Goal: Task Accomplishment & Management: Manage account settings

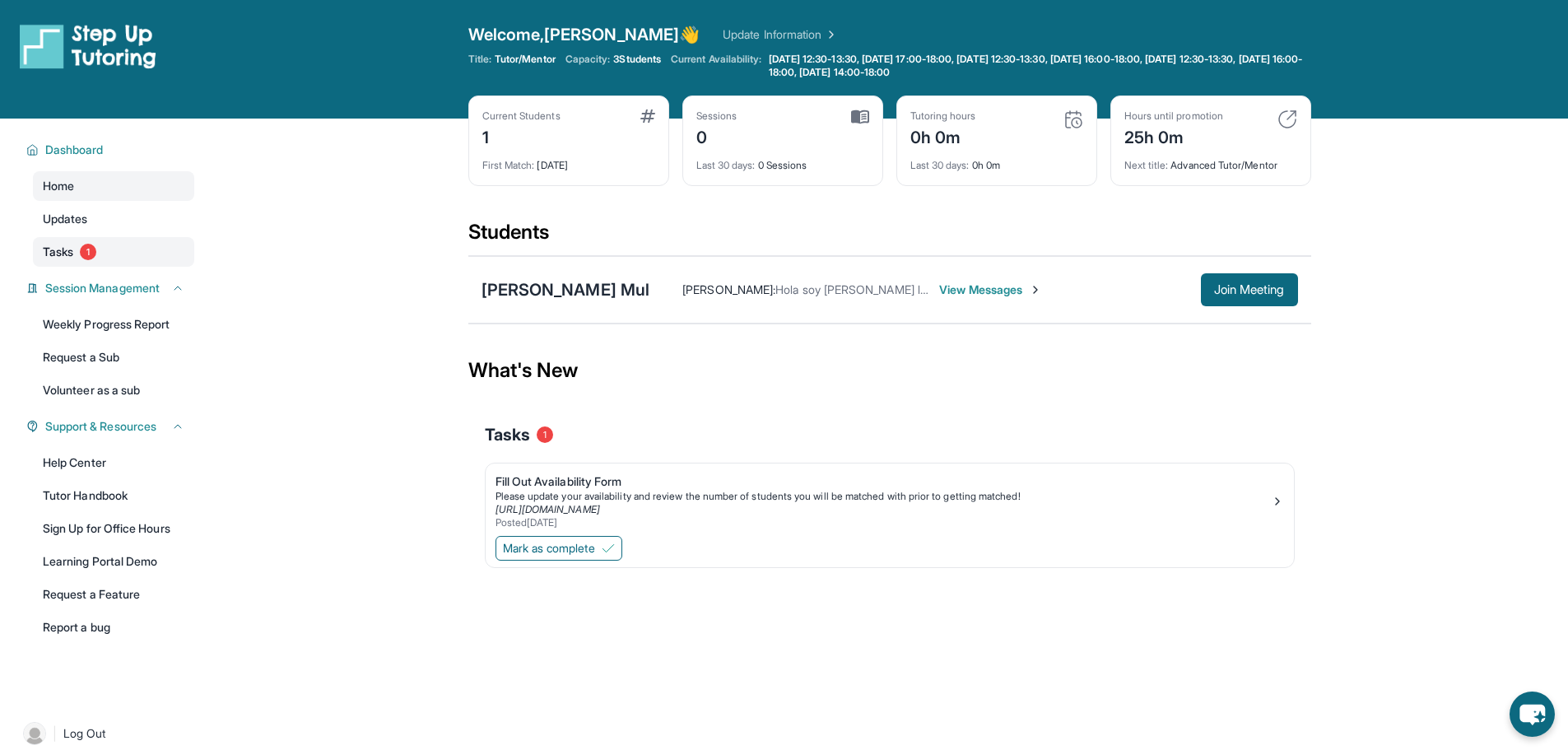
click at [46, 260] on span "Tasks" at bounding box center [58, 251] width 31 height 16
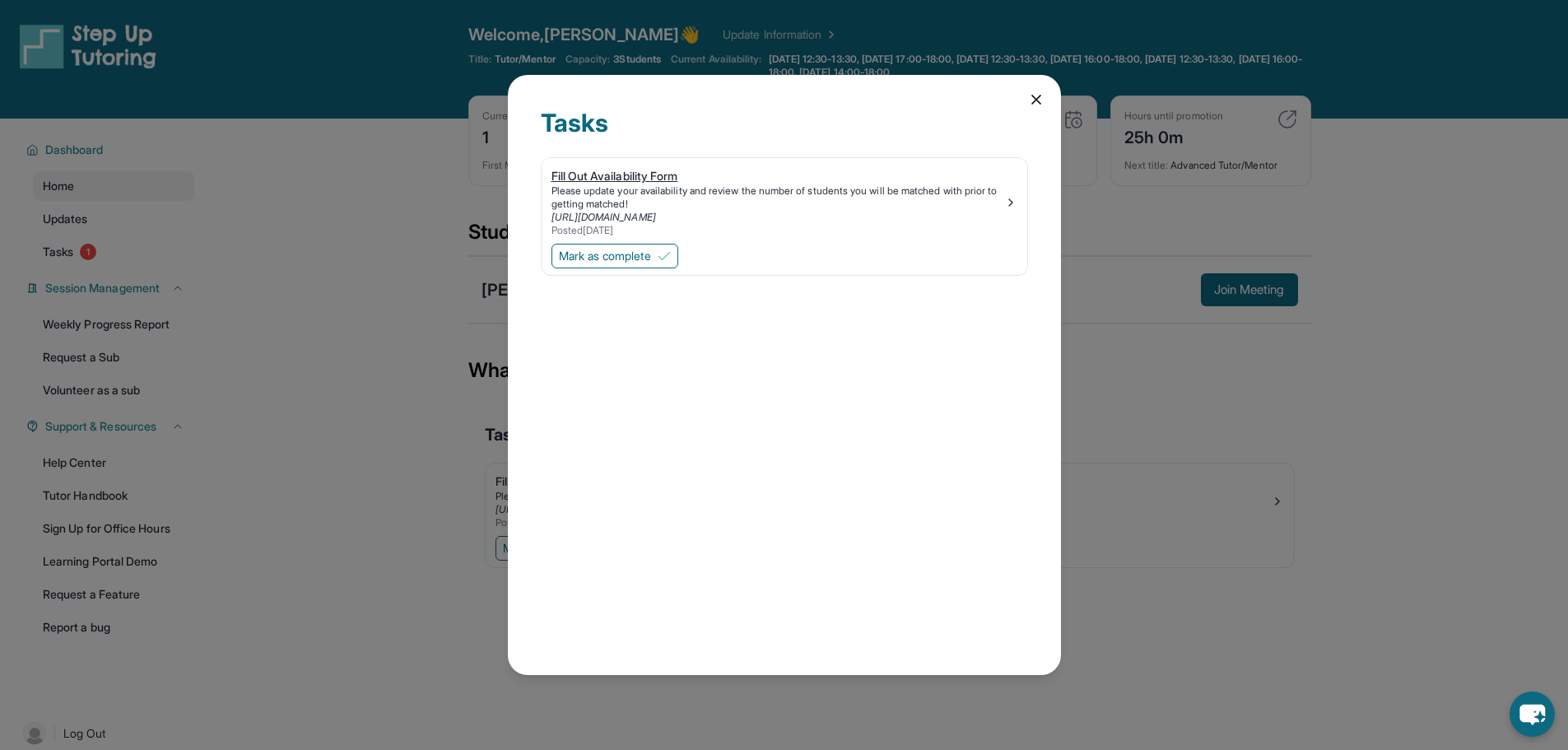
click at [998, 201] on div "Please update your availability and review the number of students you will be m…" at bounding box center [778, 197] width 453 height 26
click at [1028, 103] on icon at bounding box center [1036, 100] width 16 height 16
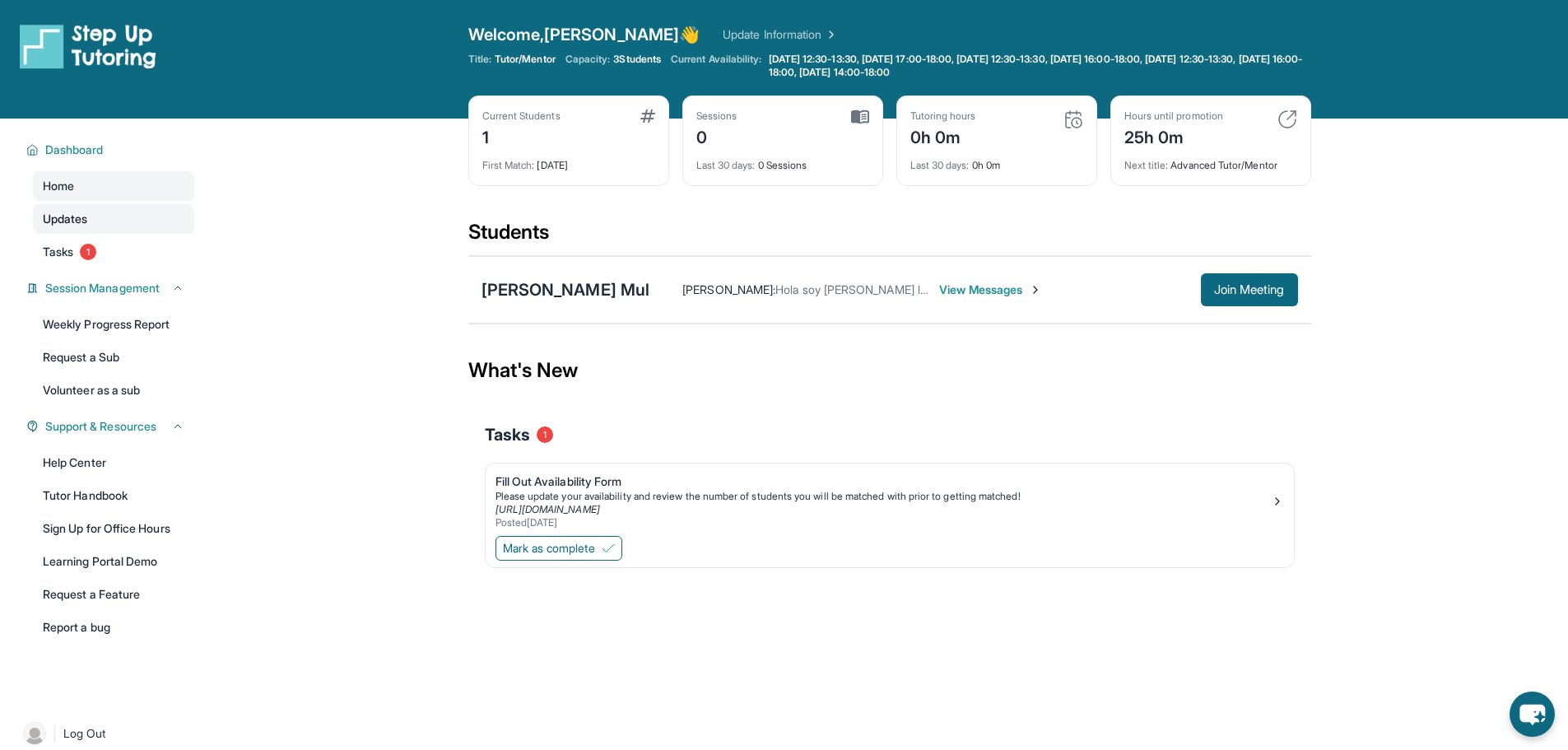
click at [86, 217] on span "Updates" at bounding box center [66, 219] width 45 height 16
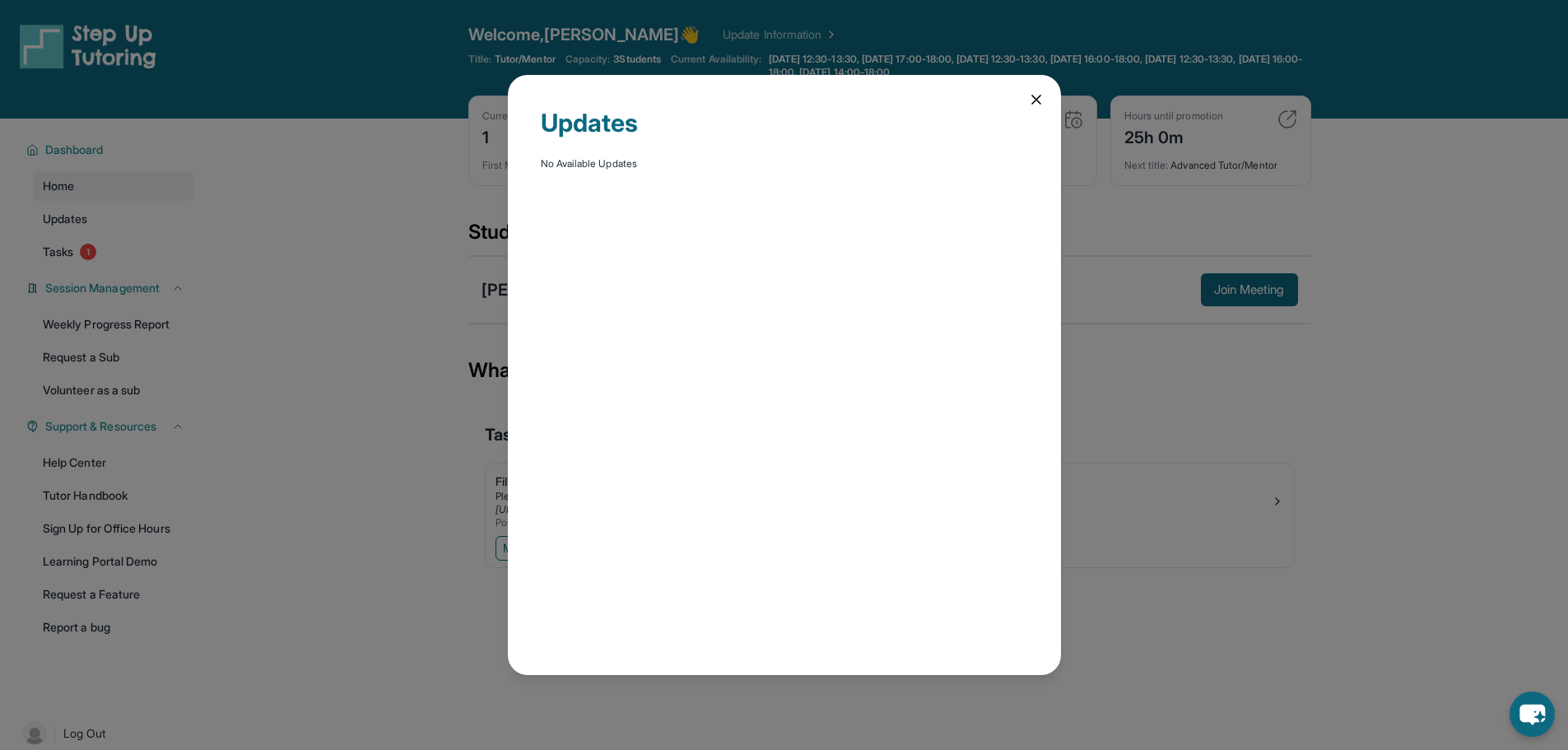
click at [1030, 93] on icon at bounding box center [1036, 100] width 16 height 16
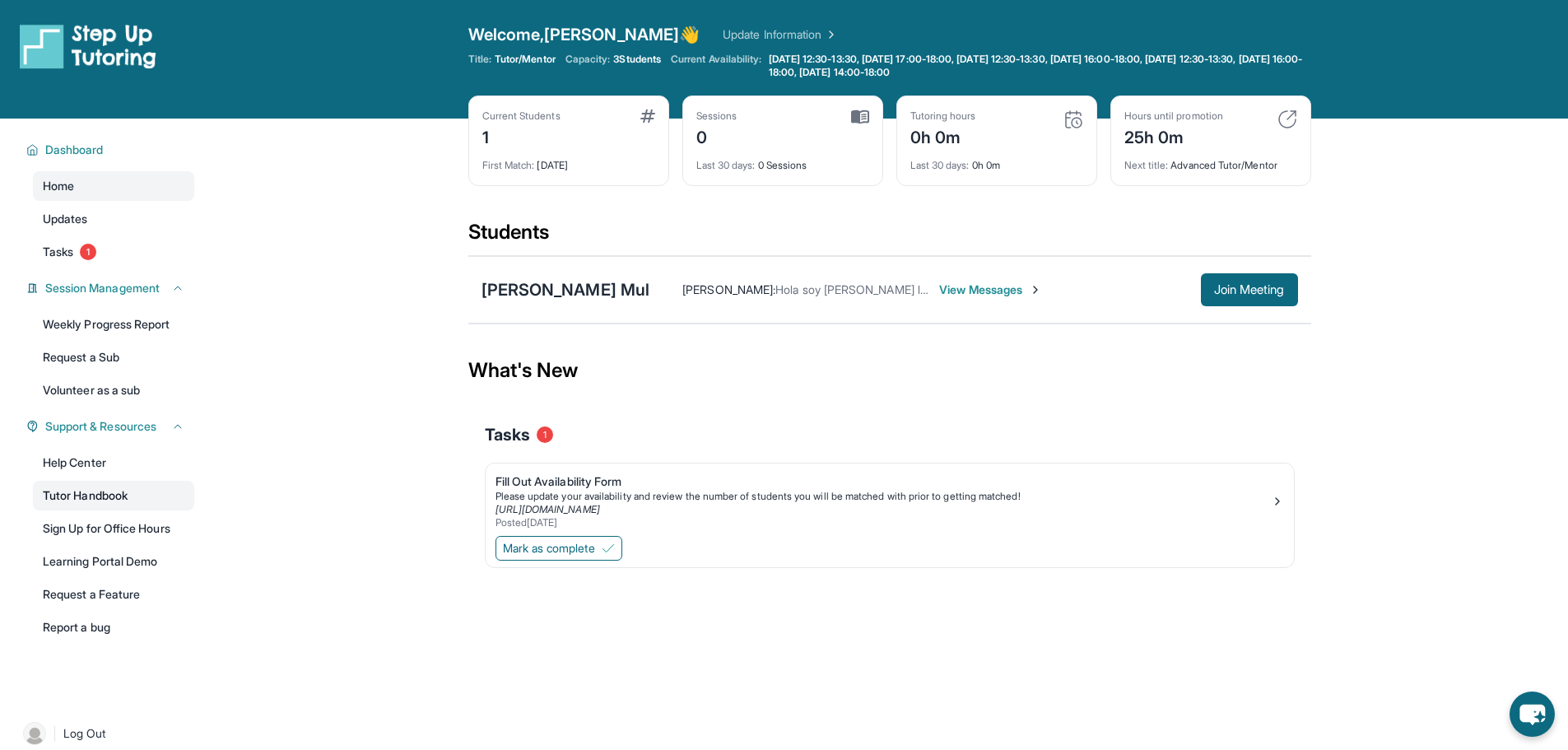
click at [97, 501] on link "Tutor Handbook" at bounding box center [114, 495] width 162 height 30
click at [1000, 282] on span "View Messages" at bounding box center [991, 289] width 103 height 16
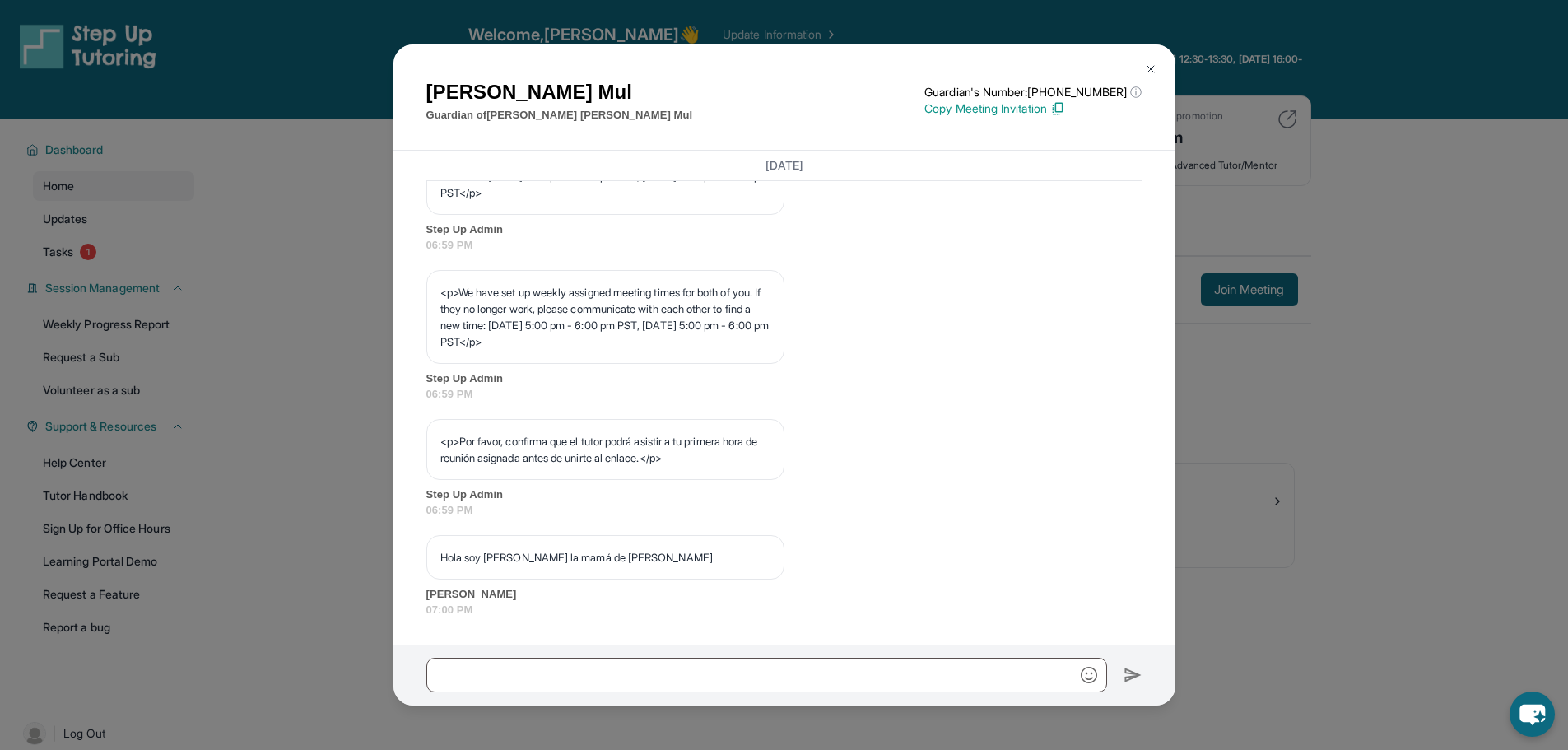
scroll to position [883, 0]
drag, startPoint x: 699, startPoint y: 458, endPoint x: 465, endPoint y: 442, distance: 234.5
click at [465, 442] on p "<p>Por favor, confirma que el tutor podrá asistir a tu primera hora de reunión …" at bounding box center [605, 449] width 330 height 33
click at [629, 456] on p "<p>Por favor, confirma que el tutor podrá asistir a tu primera hora de reunión …" at bounding box center [605, 449] width 330 height 33
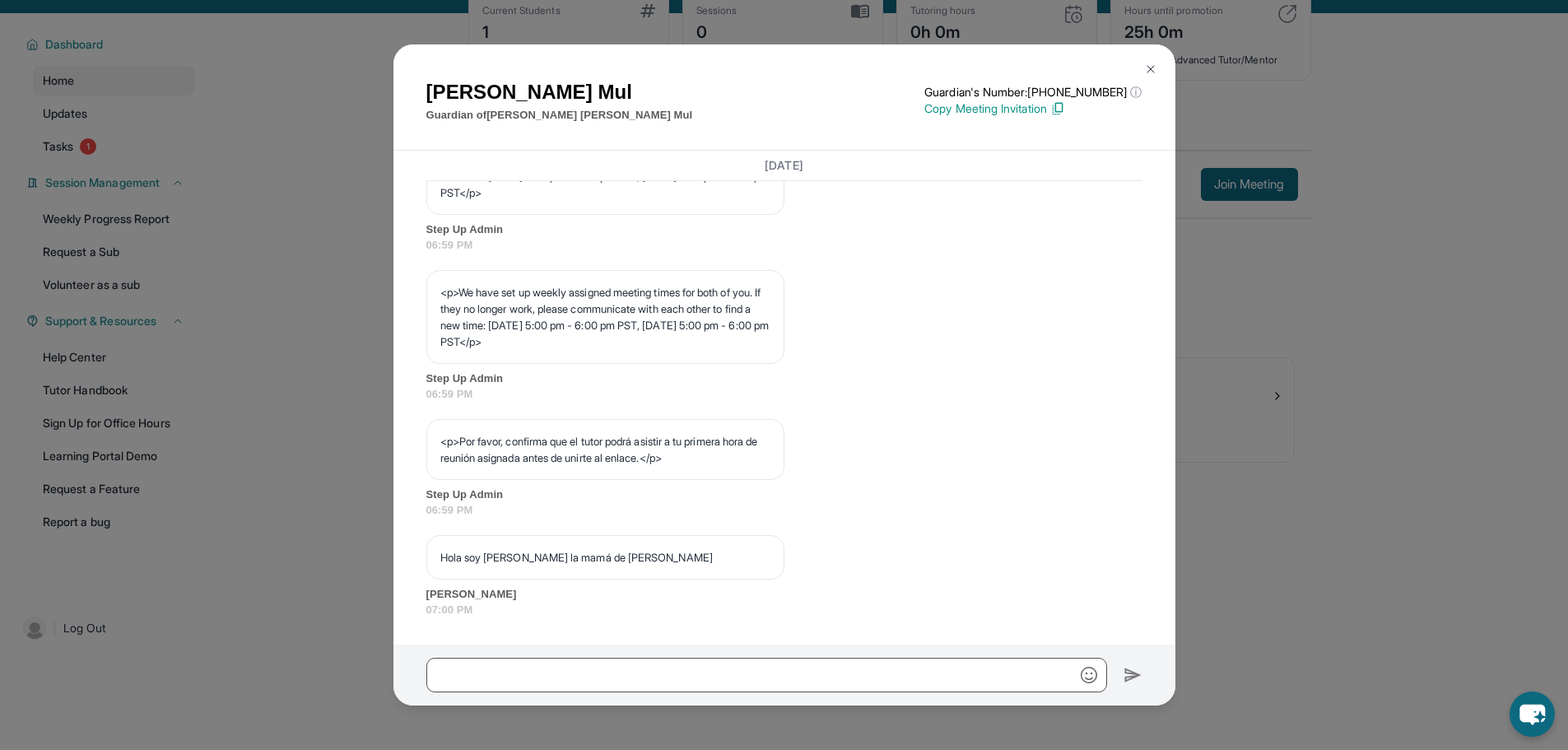
scroll to position [119, 0]
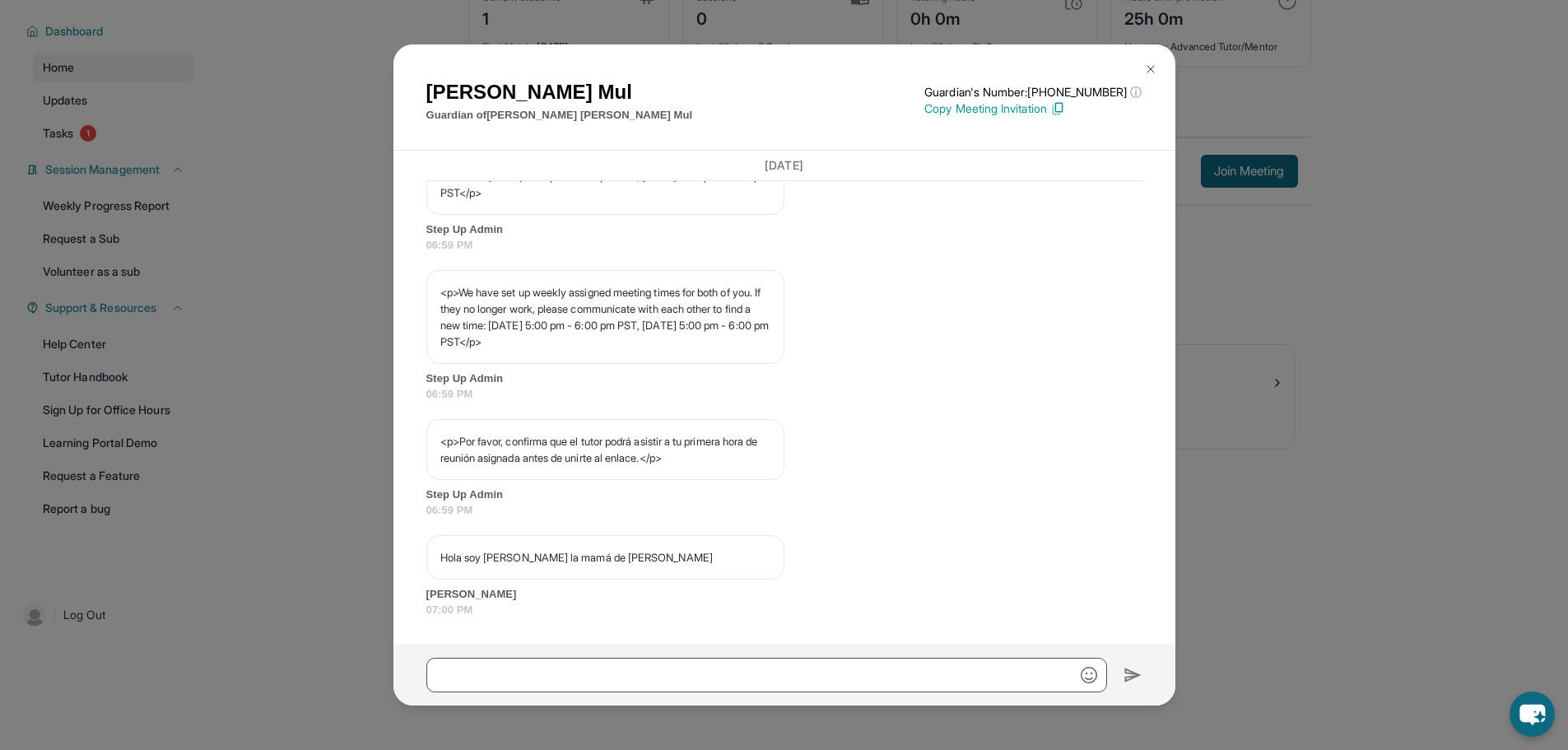
click at [1149, 62] on button at bounding box center [1150, 69] width 33 height 33
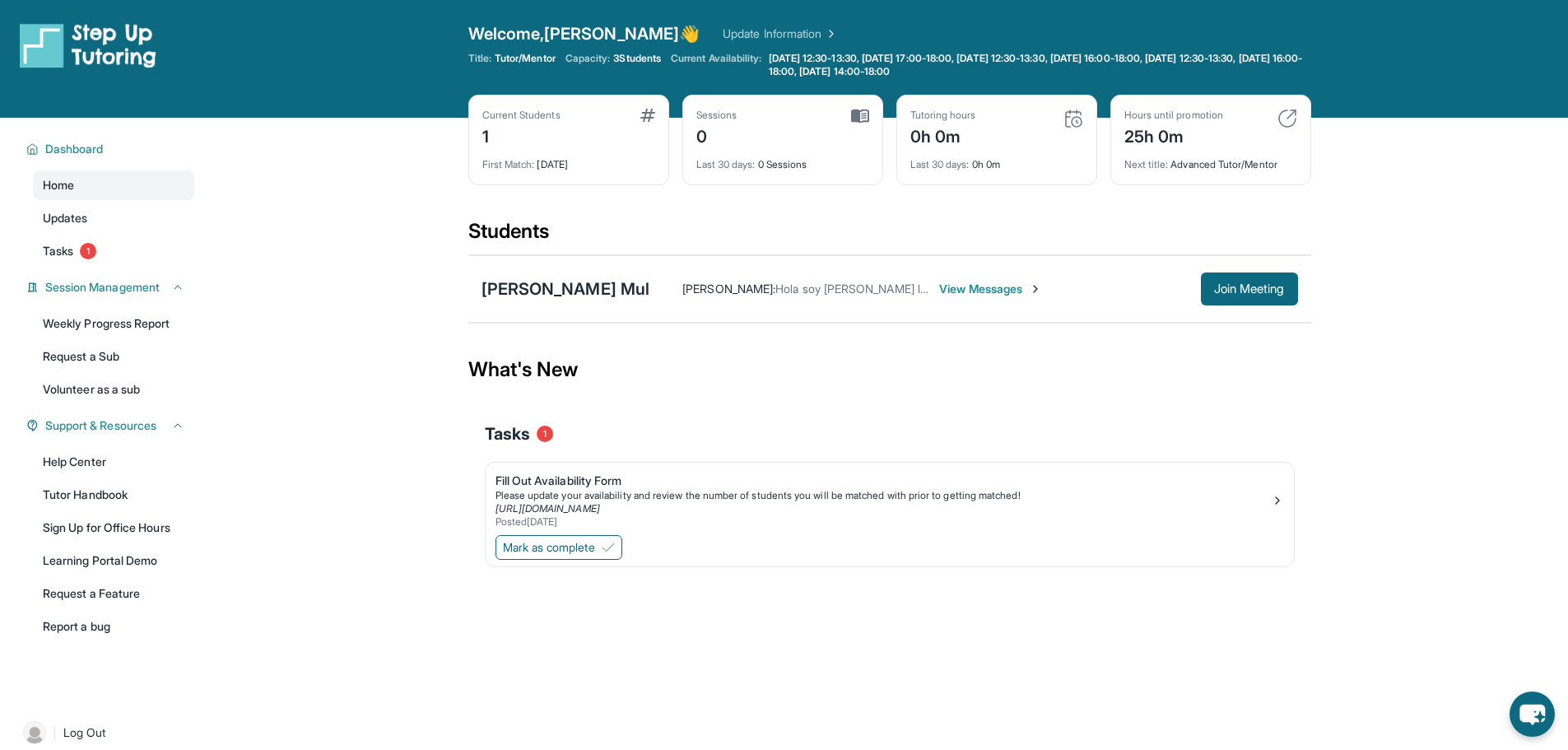
scroll to position [0, 0]
click at [723, 32] on link "Update Information" at bounding box center [780, 34] width 115 height 16
click at [542, 556] on span "Mark as complete" at bounding box center [549, 548] width 92 height 16
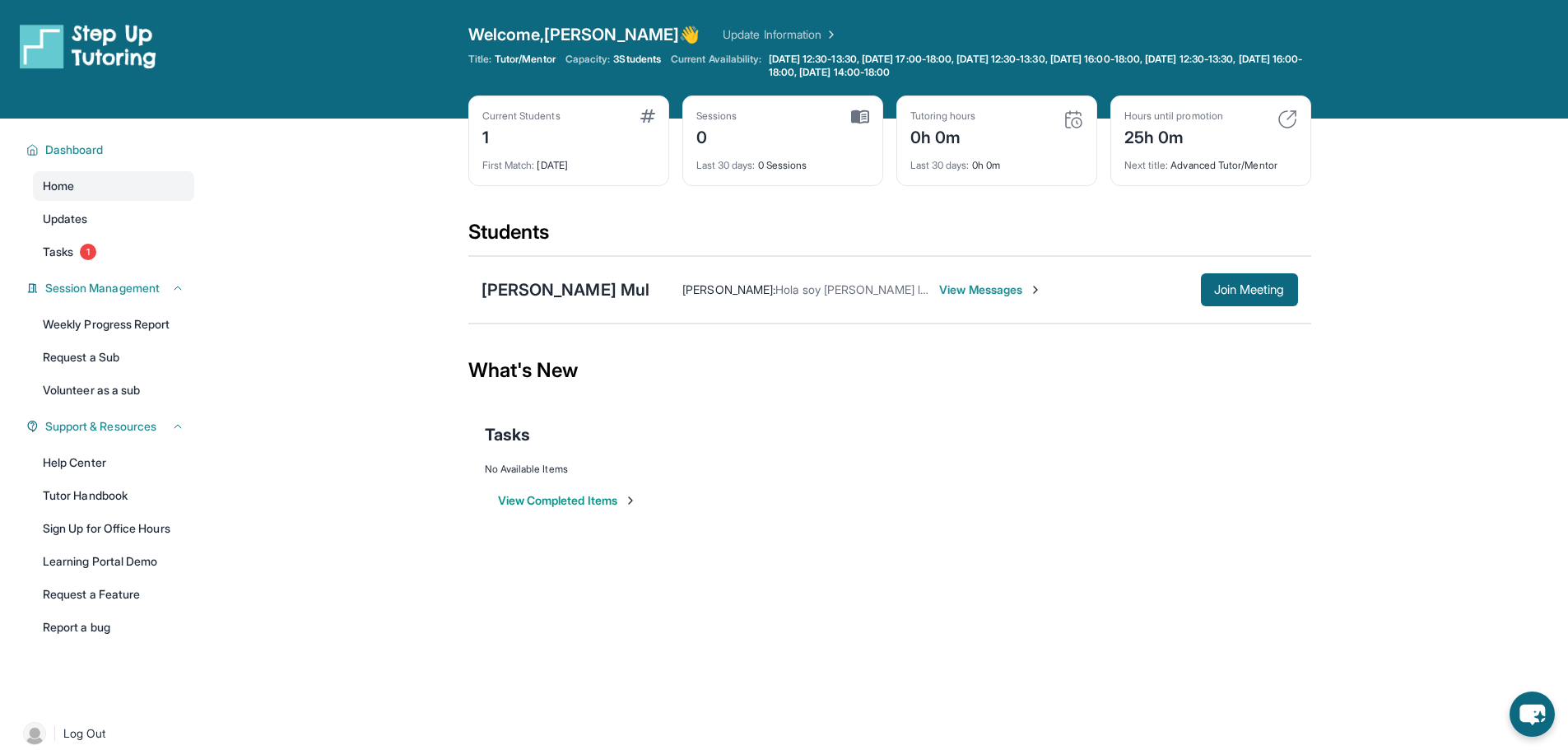
click at [971, 285] on span "View Messages" at bounding box center [991, 289] width 103 height 16
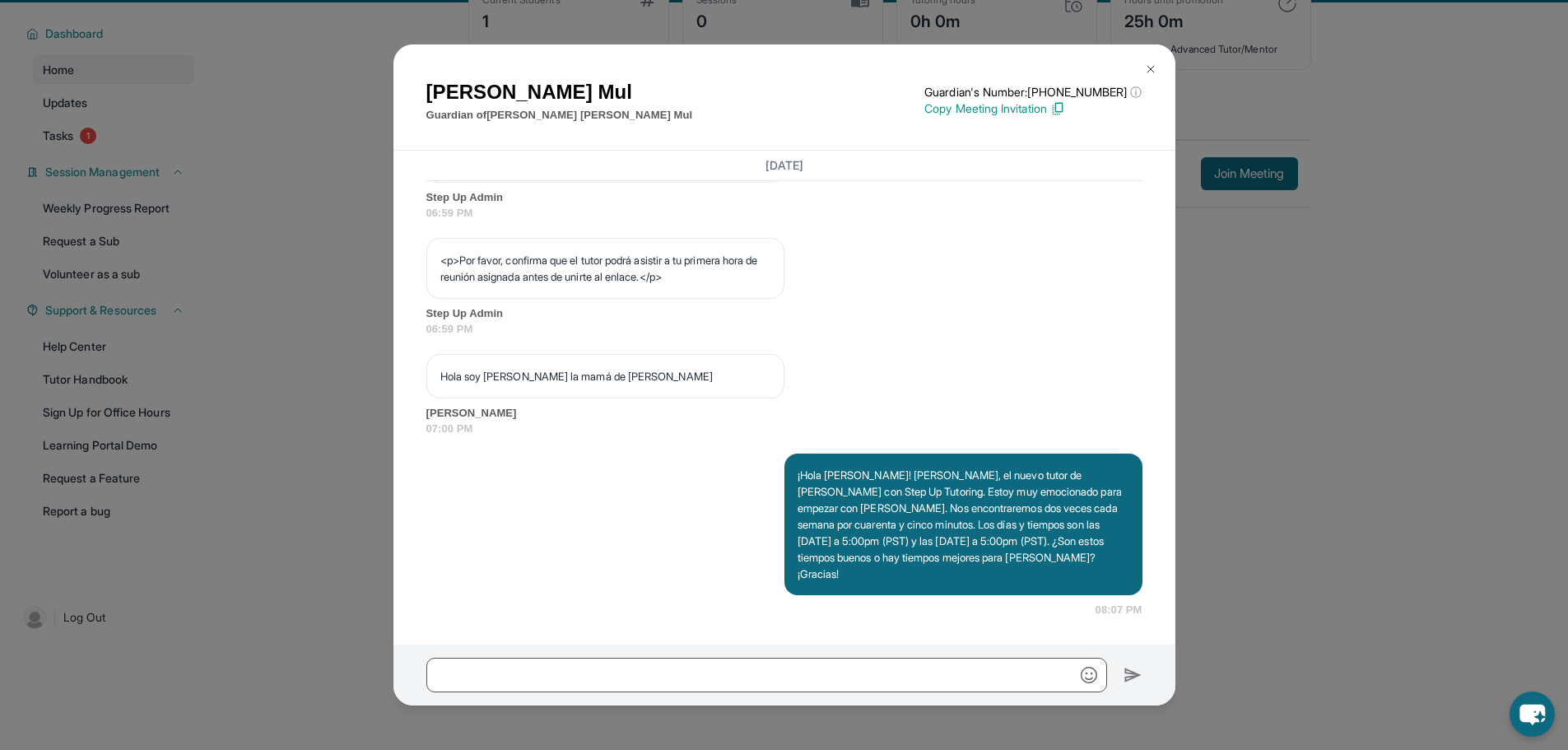
scroll to position [119, 0]
click at [1156, 70] on img at bounding box center [1150, 69] width 13 height 13
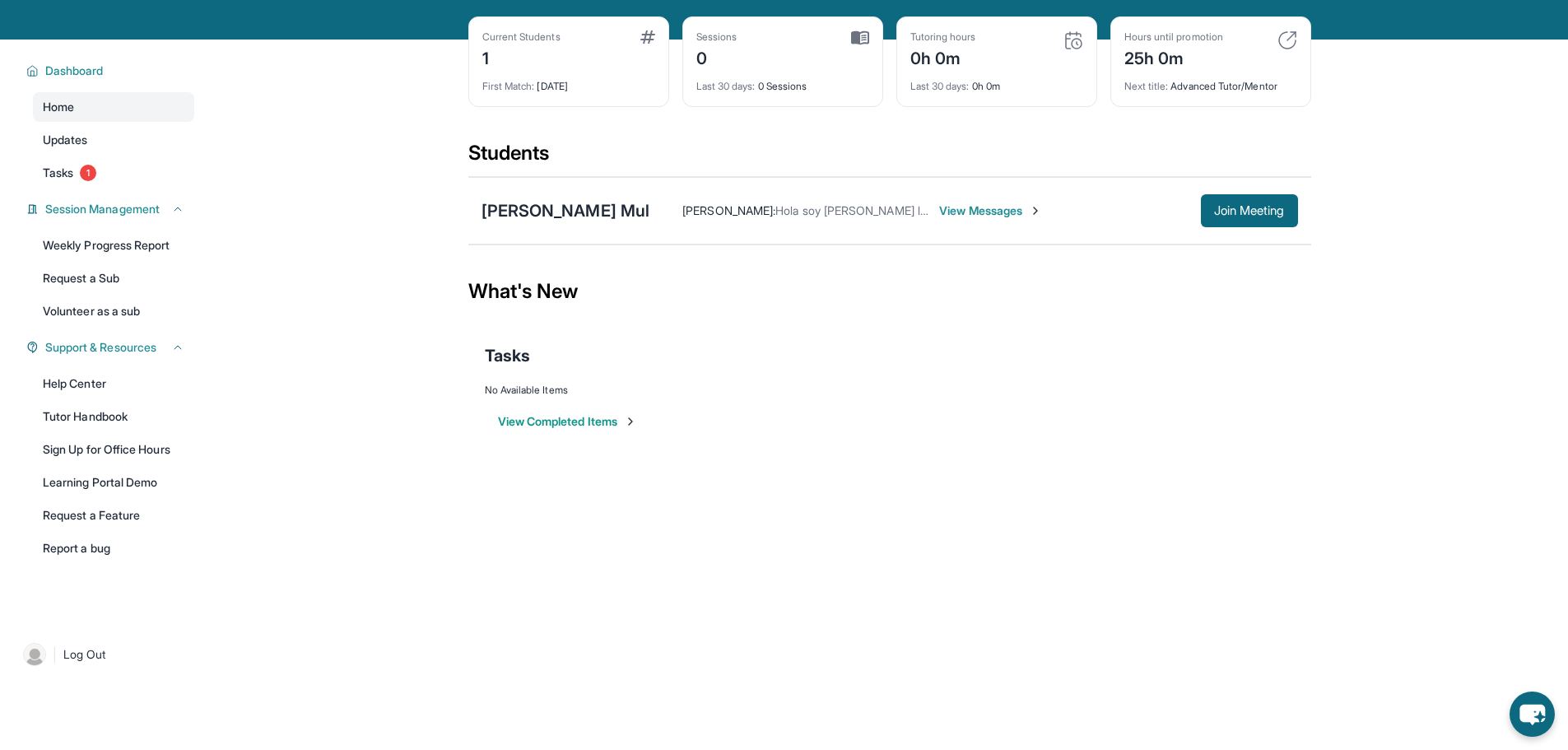
scroll to position [0, 0]
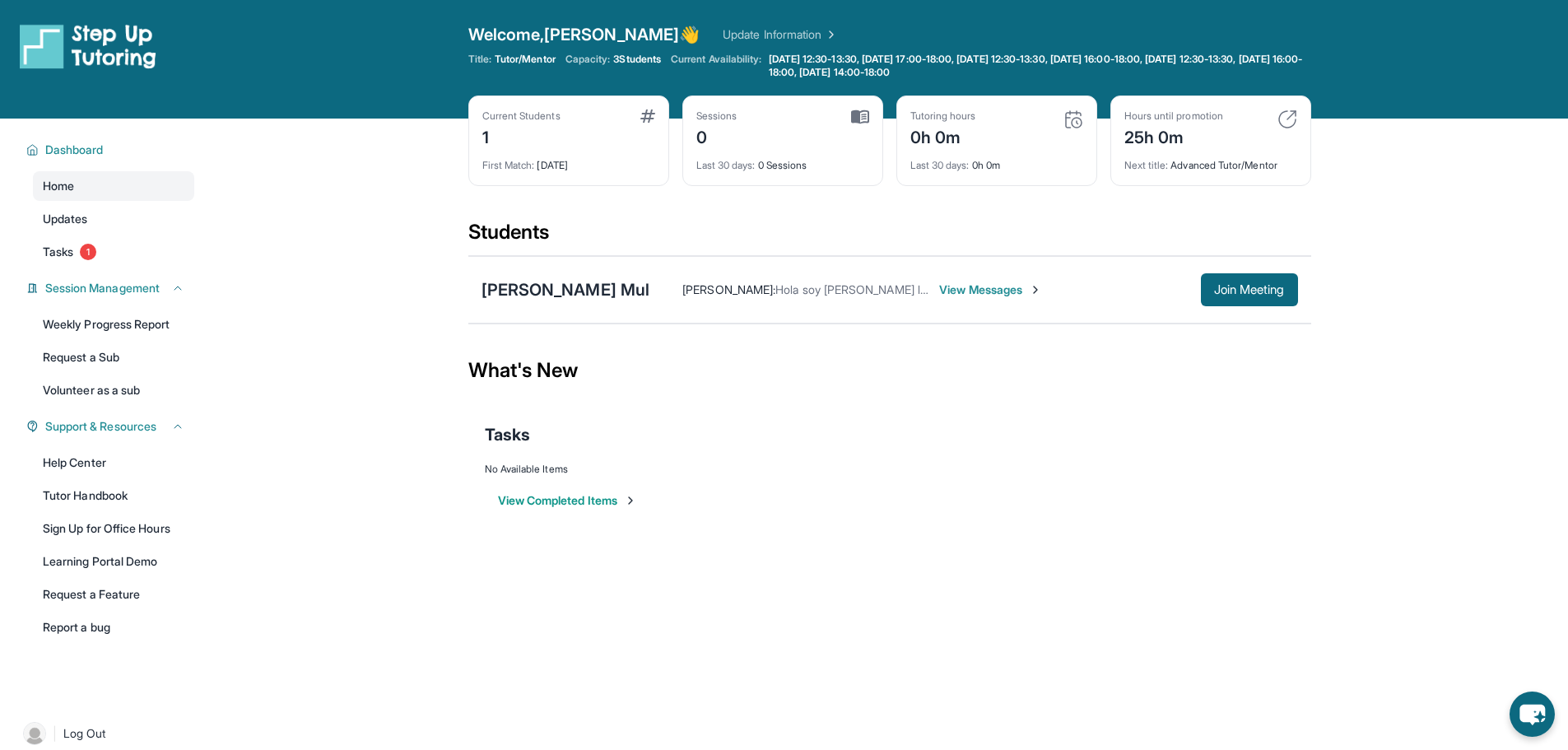
click at [997, 286] on span "View Messages" at bounding box center [991, 289] width 103 height 16
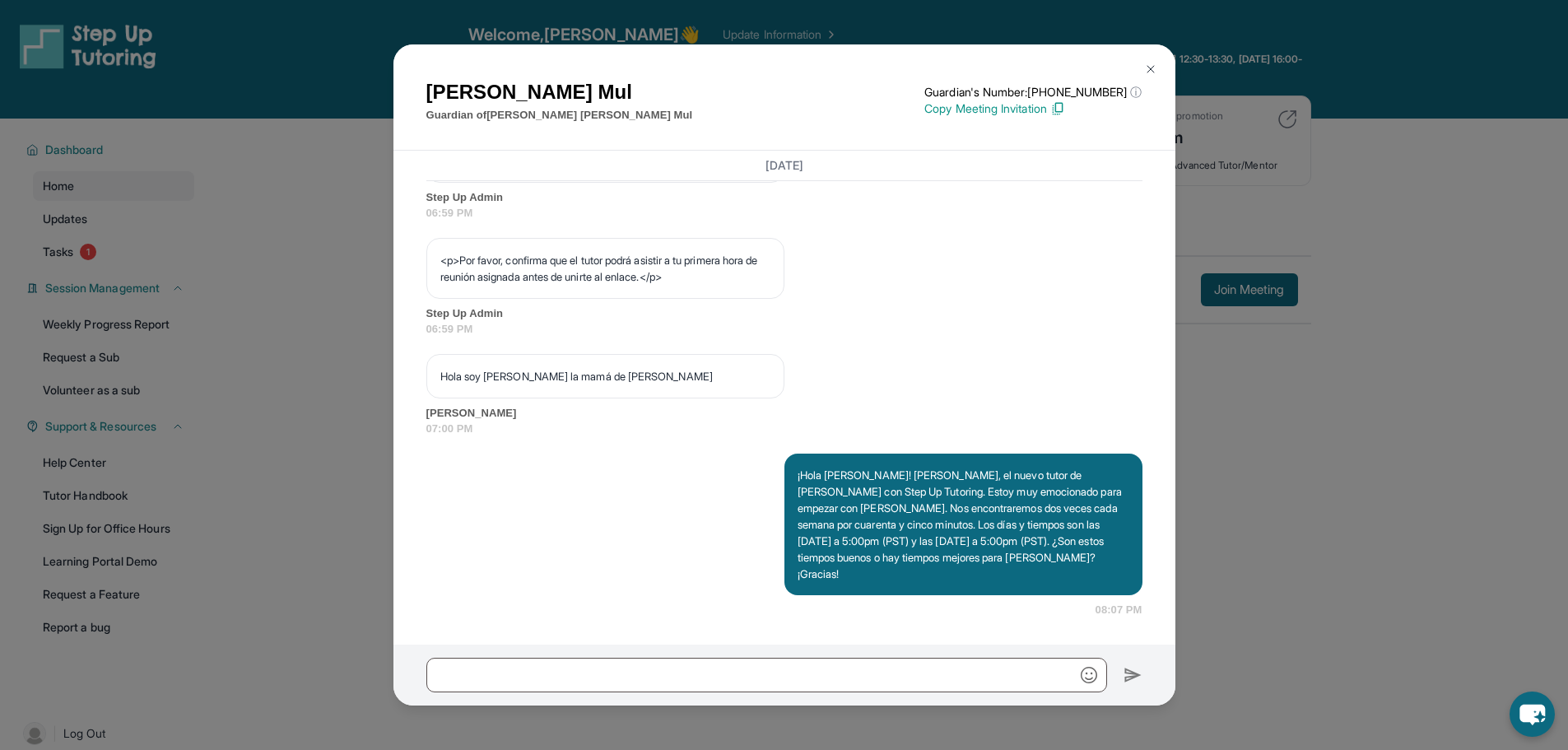
scroll to position [1063, 0]
click at [1150, 70] on img at bounding box center [1150, 69] width 13 height 13
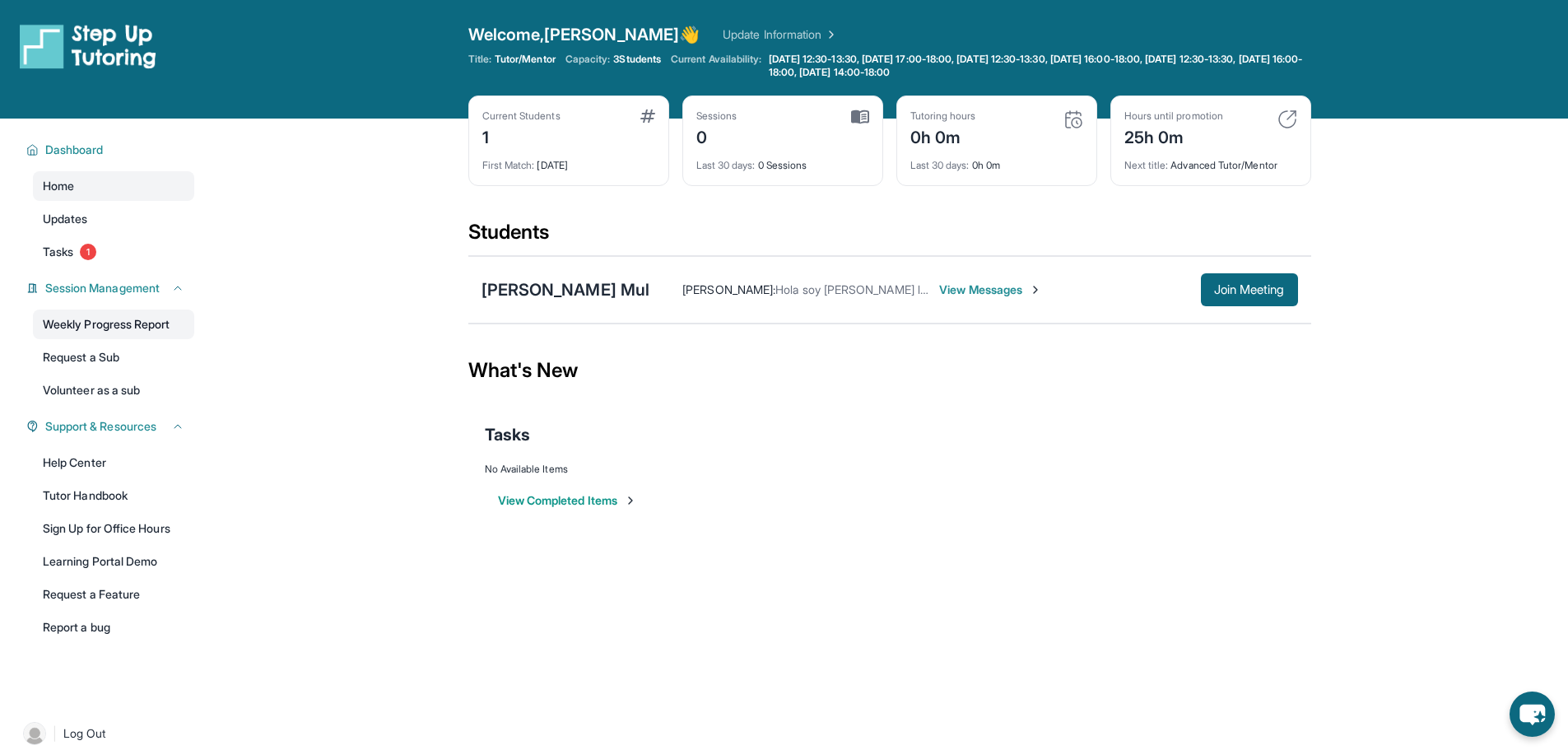
click at [123, 339] on link "Weekly Progress Report" at bounding box center [114, 324] width 162 height 30
click at [1277, 300] on button "Join Meeting" at bounding box center [1249, 289] width 97 height 33
click at [981, 298] on div "[PERSON_NAME] : Hola soy [PERSON_NAME] la mamá de [PERSON_NAME] View Messages J…" at bounding box center [973, 289] width 647 height 33
click at [981, 291] on span "View Messages" at bounding box center [991, 289] width 103 height 16
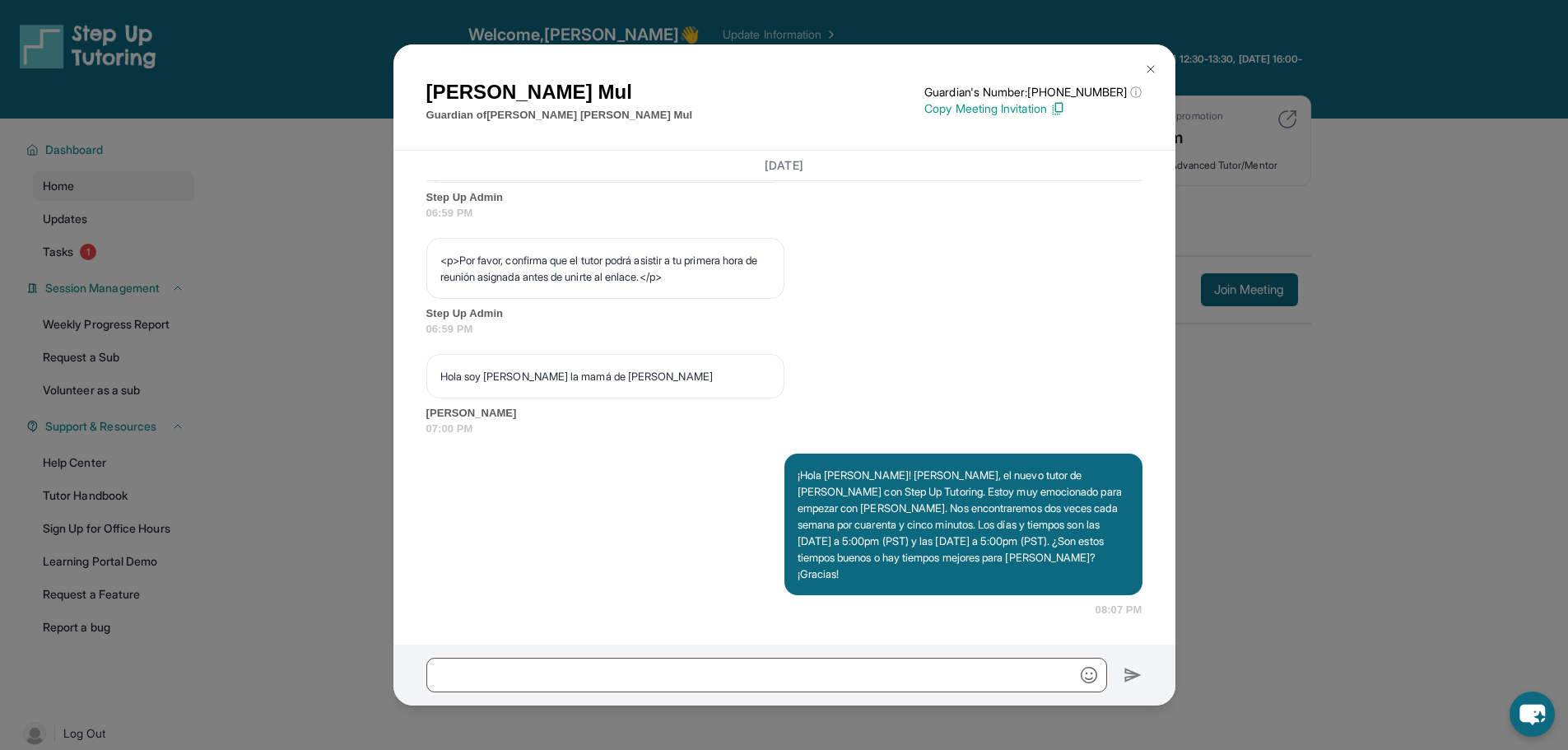
click at [1152, 73] on img at bounding box center [1150, 69] width 13 height 13
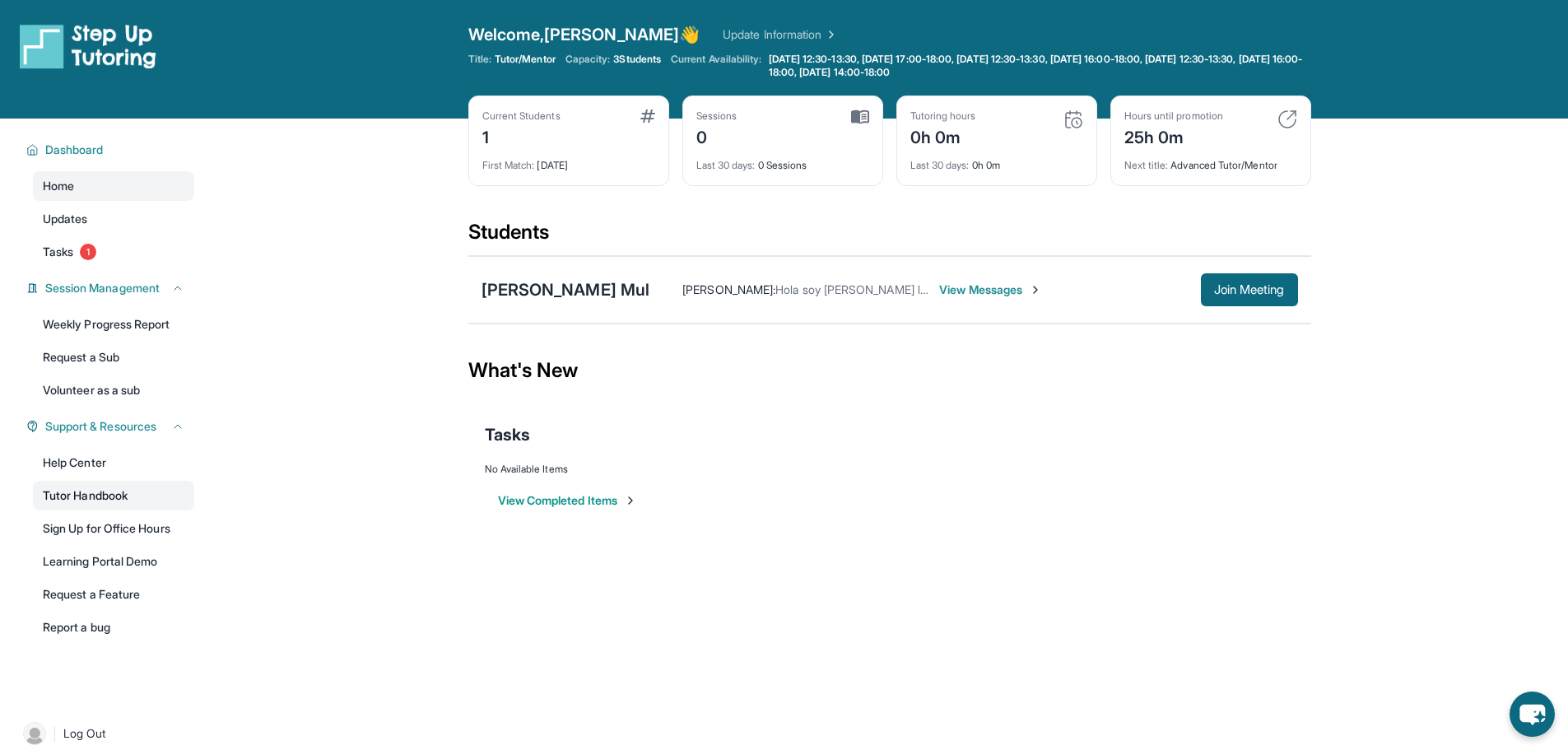
click at [113, 498] on link "Tutor Handbook" at bounding box center [114, 495] width 162 height 30
